Goal: Task Accomplishment & Management: Use online tool/utility

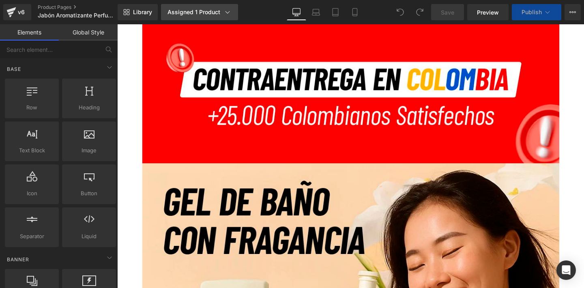
click at [196, 14] on div "Assigned 1 Product" at bounding box center [199, 12] width 64 height 8
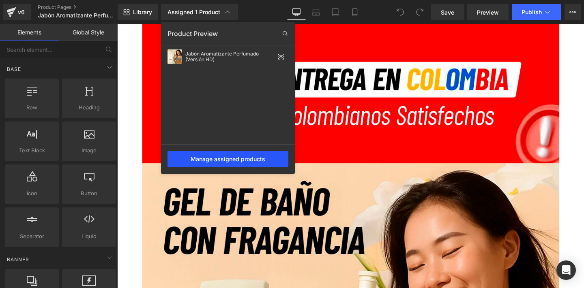
click at [228, 161] on div "Manage assigned products" at bounding box center [227, 159] width 121 height 16
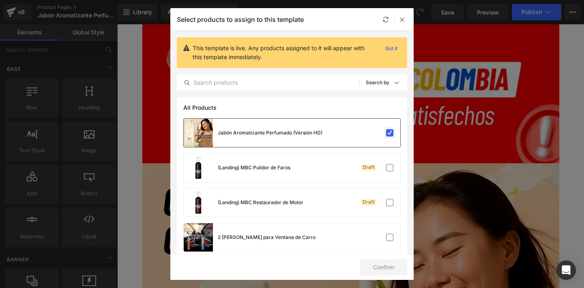
click at [388, 133] on label at bounding box center [389, 132] width 7 height 7
click at [390, 133] on input "checkbox" at bounding box center [390, 133] width 0 height 0
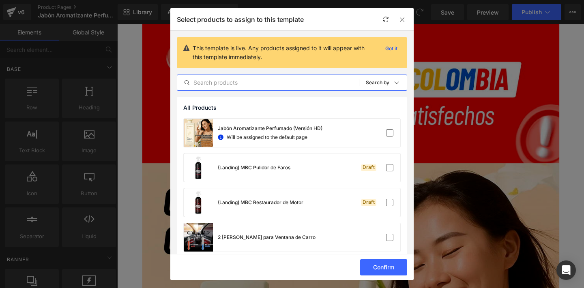
click at [299, 83] on input "text" at bounding box center [268, 83] width 182 height 10
click at [298, 83] on input "text" at bounding box center [268, 83] width 182 height 10
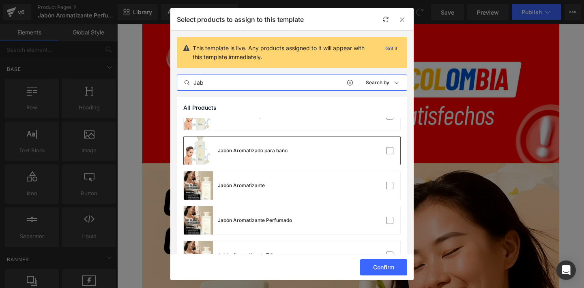
scroll to position [52, 0]
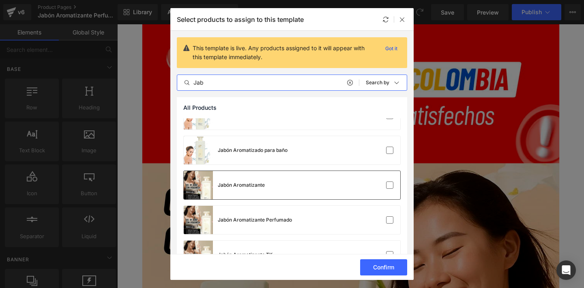
type input "Jab"
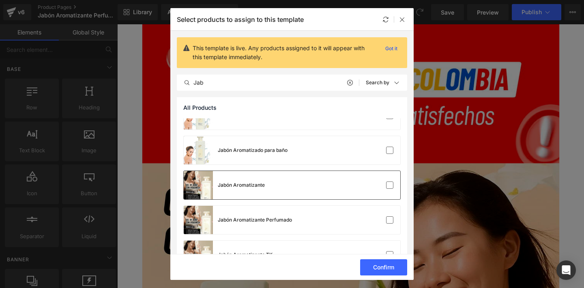
scroll to position [79, 0]
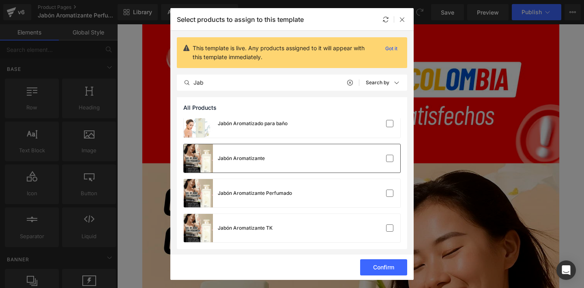
click at [292, 157] on div "Jabón Aromatizante" at bounding box center [292, 158] width 216 height 28
click at [376, 265] on button "Confirm" at bounding box center [383, 267] width 47 height 16
click at [402, 15] on div at bounding box center [402, 20] width 10 height 10
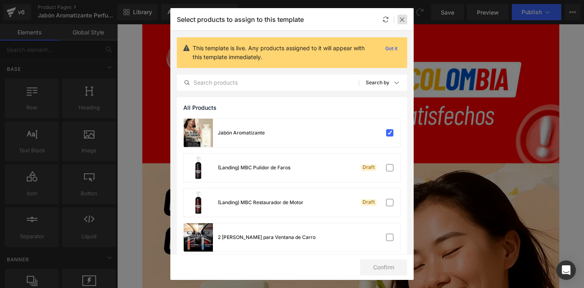
click at [399, 19] on icon at bounding box center [402, 19] width 6 height 6
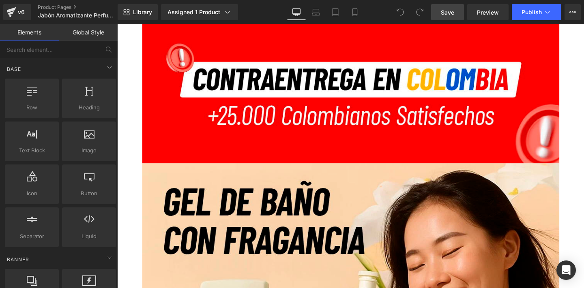
click at [444, 13] on span "Save" at bounding box center [447, 12] width 13 height 9
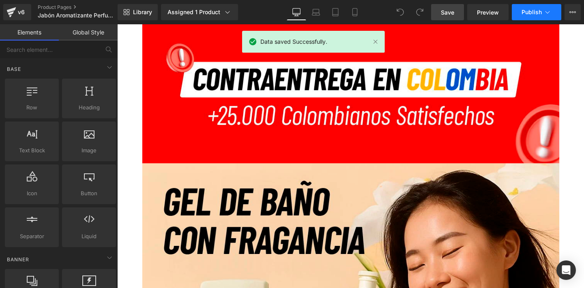
click at [531, 15] on span "Publish" at bounding box center [531, 12] width 20 height 6
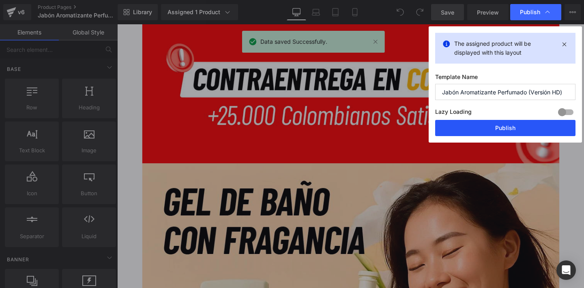
click at [475, 125] on button "Publish" at bounding box center [505, 128] width 140 height 16
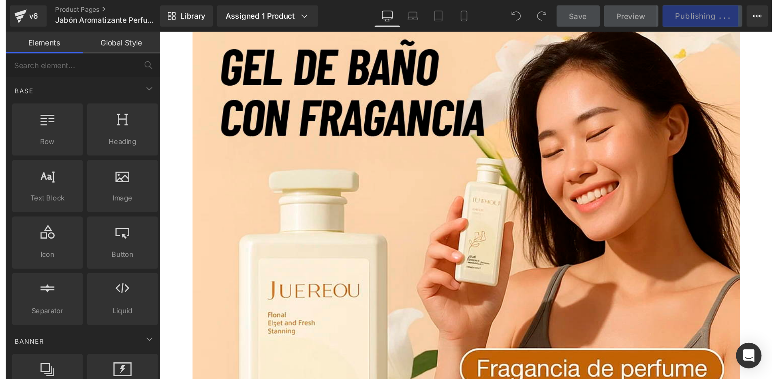
scroll to position [0, 0]
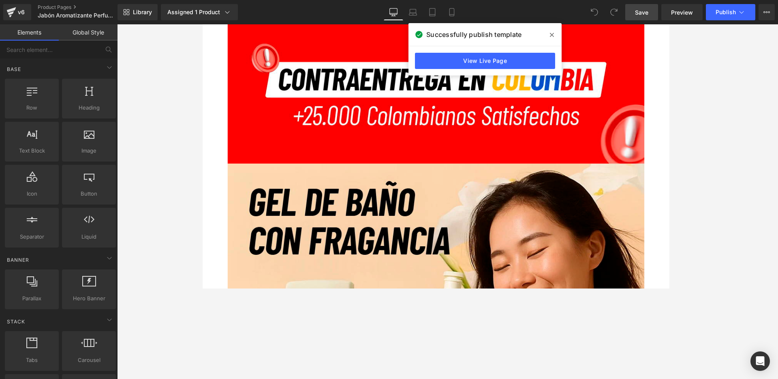
click at [34, 8] on div "v6 Product Pages Jabón Aromatizante Perfumado (Versión HD)" at bounding box center [59, 12] width 118 height 24
click at [43, 6] on link "Product Pages" at bounding box center [84, 7] width 93 height 6
